Goal: Task Accomplishment & Management: Complete application form

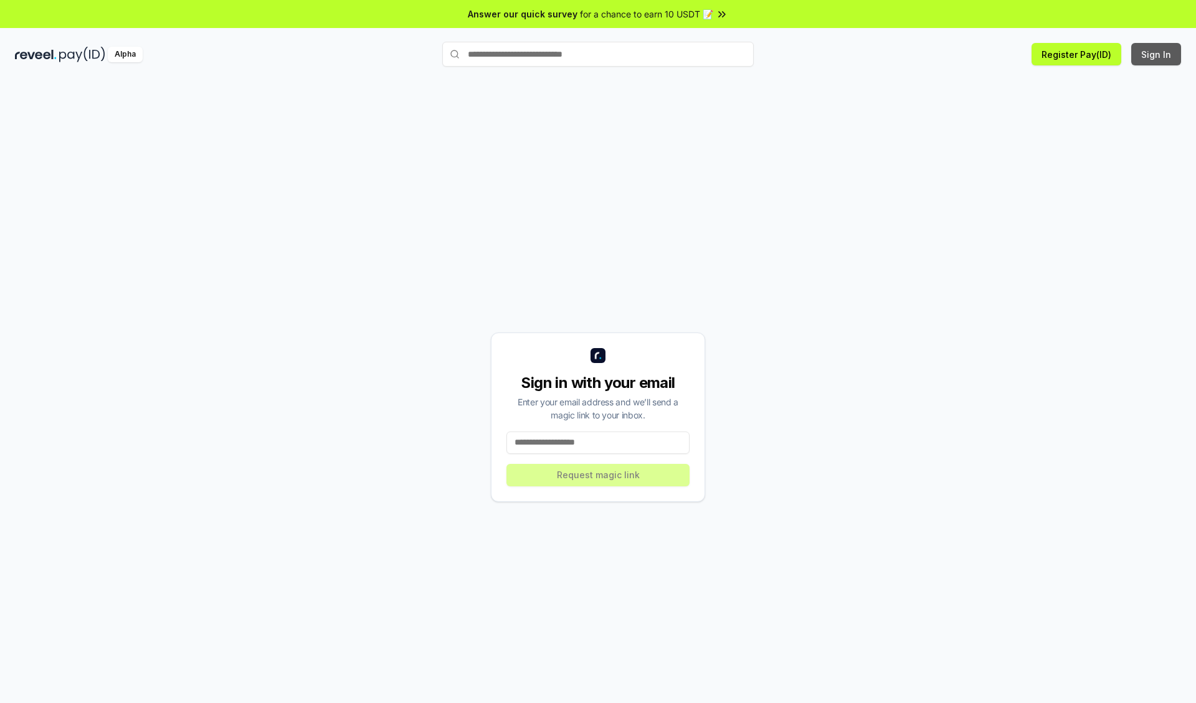
click at [1157, 54] on button "Sign In" at bounding box center [1156, 54] width 50 height 22
type input "**********"
click at [598, 475] on button "Request magic link" at bounding box center [597, 475] width 183 height 22
